Goal: Find specific page/section: Find specific page/section

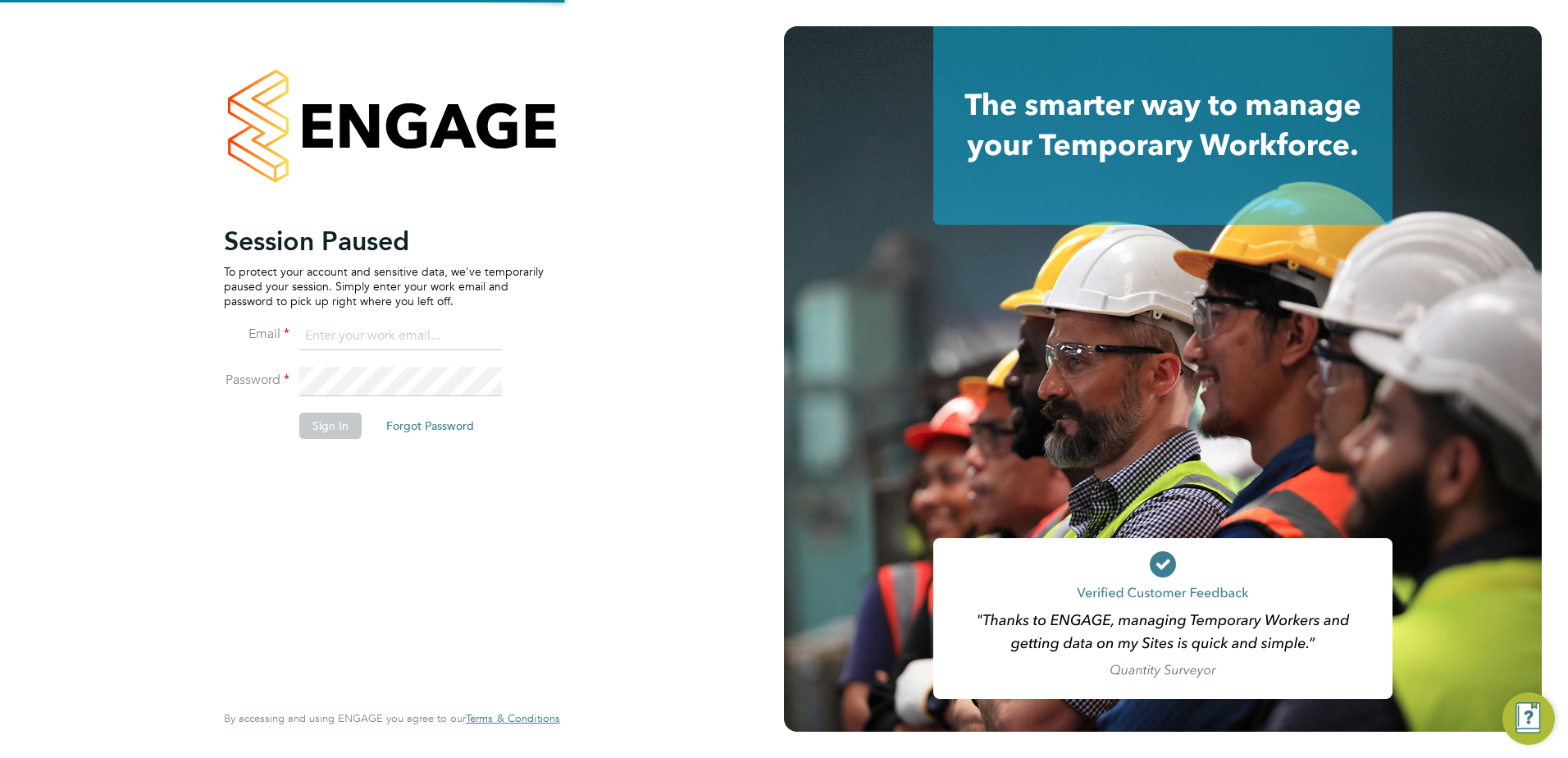
type input "[PERSON_NAME][EMAIL_ADDRESS][PERSON_NAME][DOMAIN_NAME]"
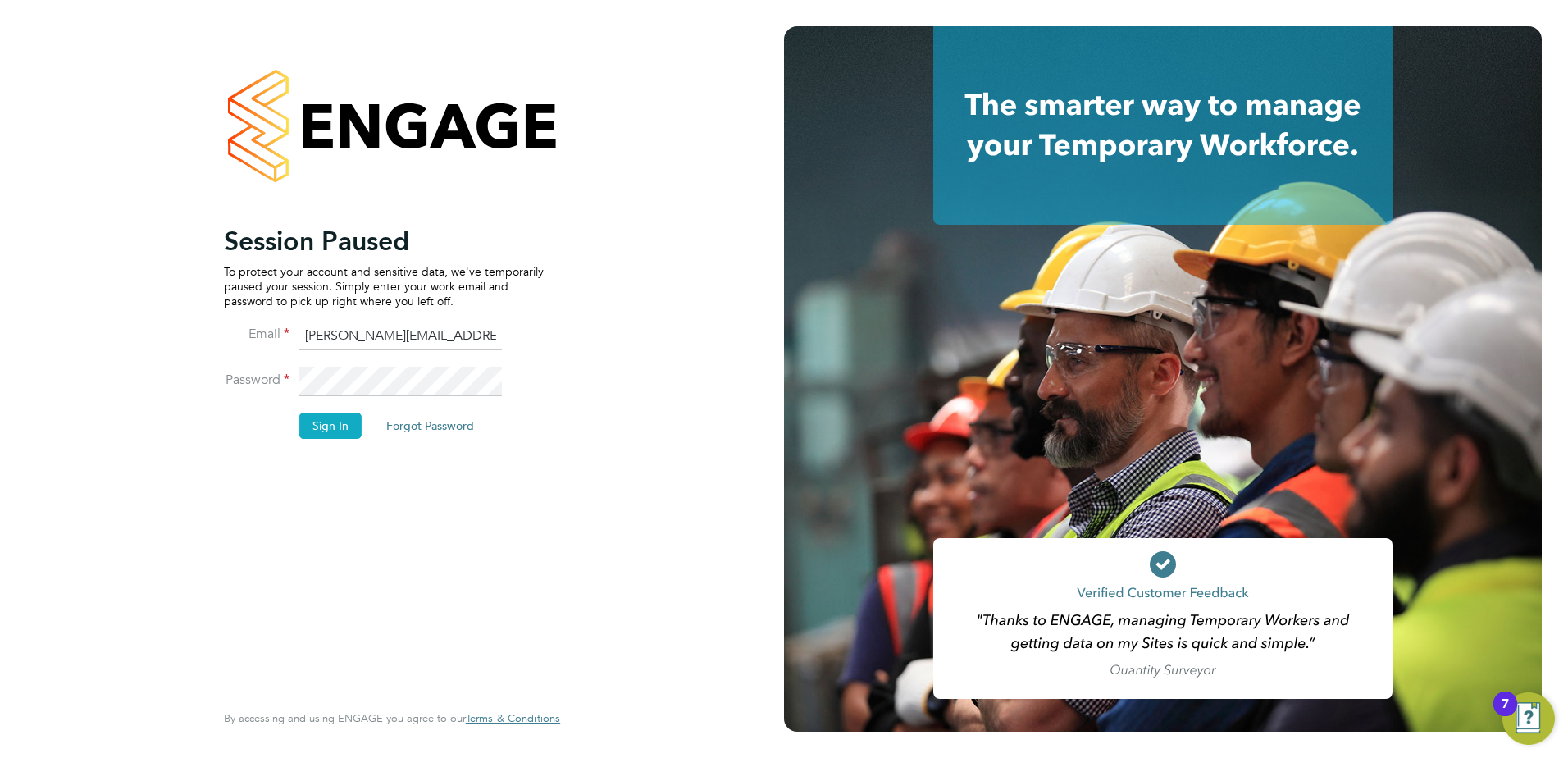
click at [337, 423] on button "Sign In" at bounding box center [330, 425] width 63 height 26
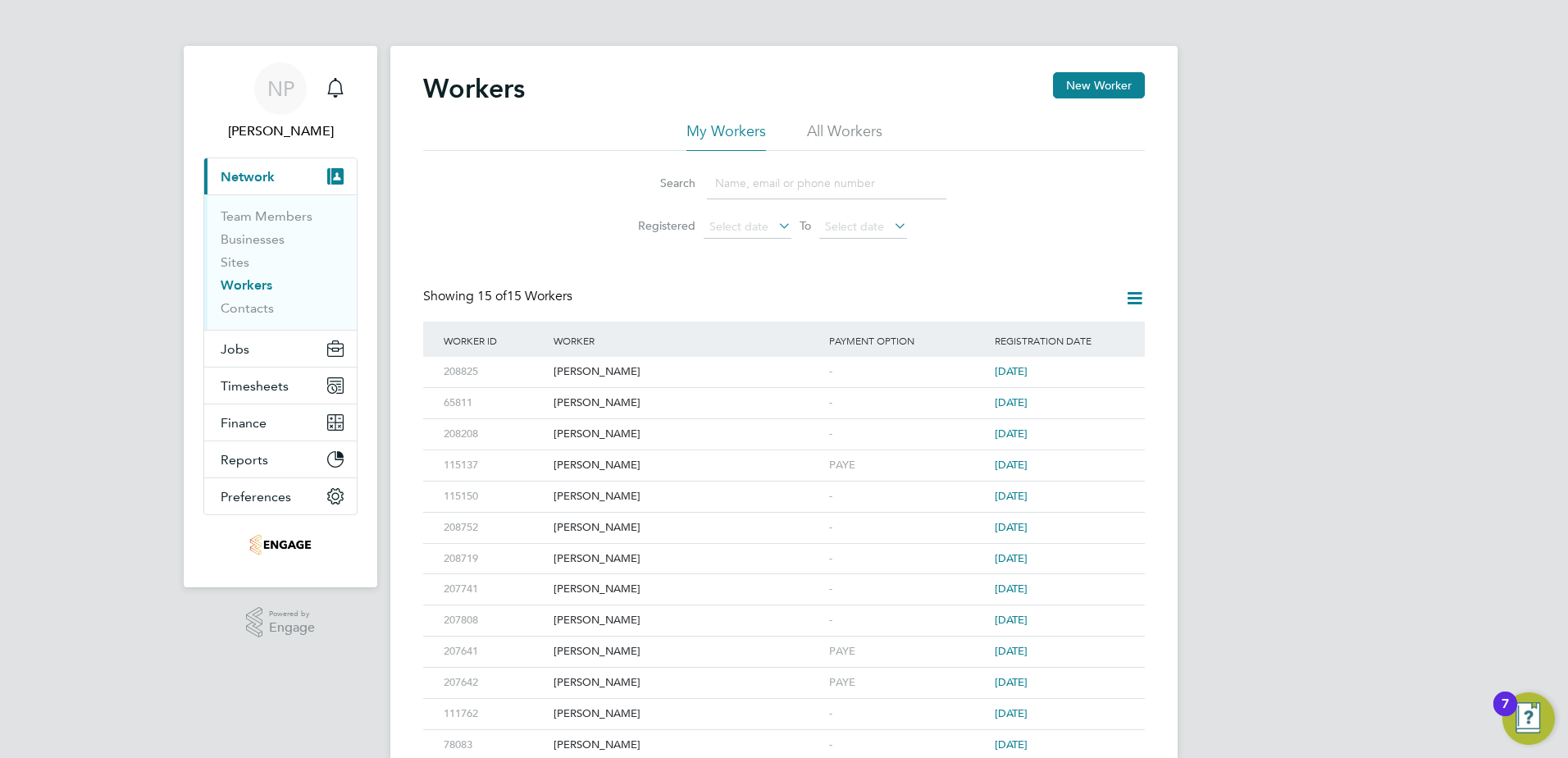
click at [758, 181] on input at bounding box center [826, 183] width 240 height 32
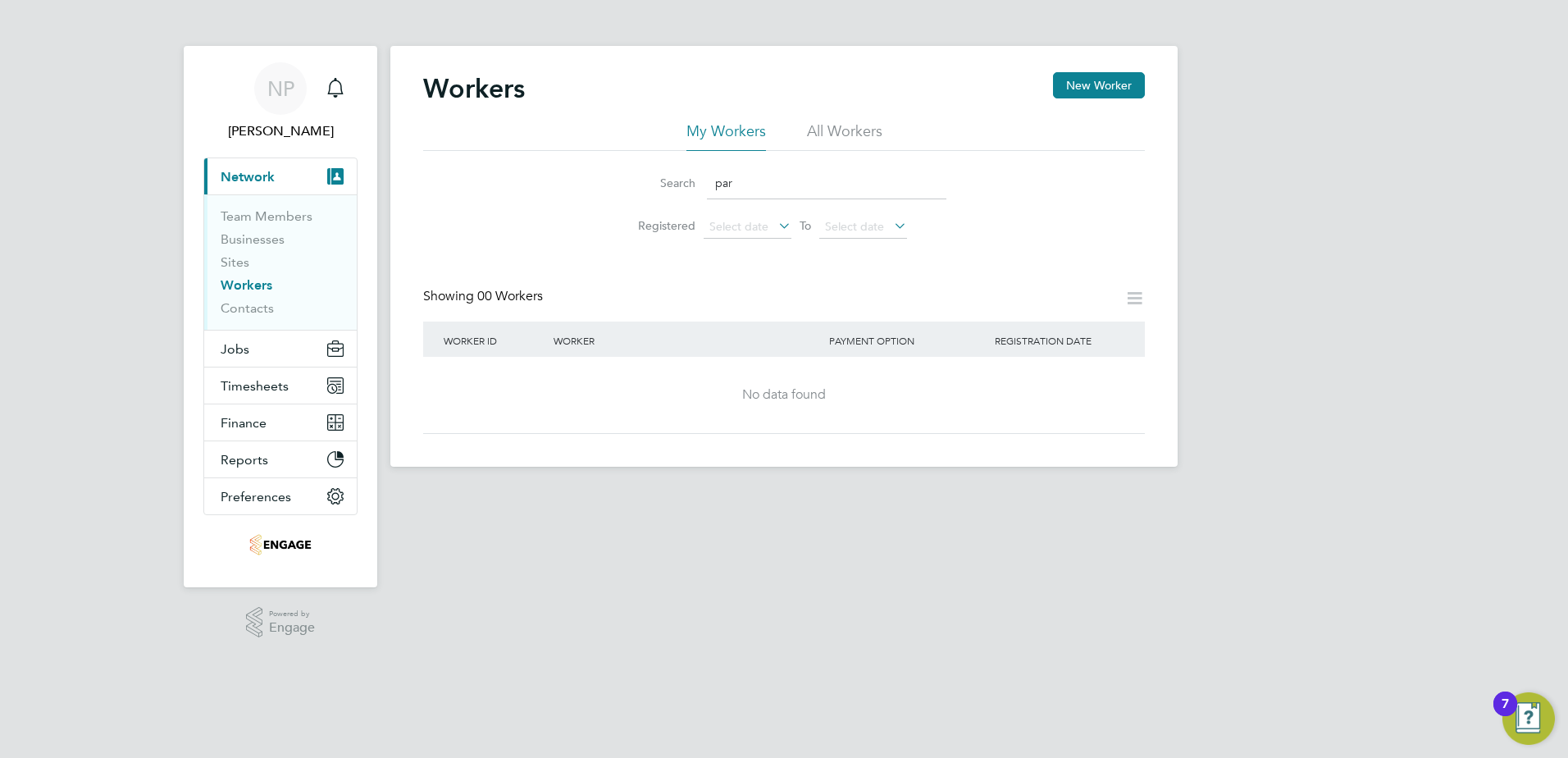
type input "par"
click at [843, 136] on li "All Workers" at bounding box center [845, 136] width 75 height 30
click at [575, 493] on html "NP [PERSON_NAME] Notifications Applications: Current page: Network Team Members…" at bounding box center [784, 247] width 1568 height 493
